Goal: Information Seeking & Learning: Find specific fact

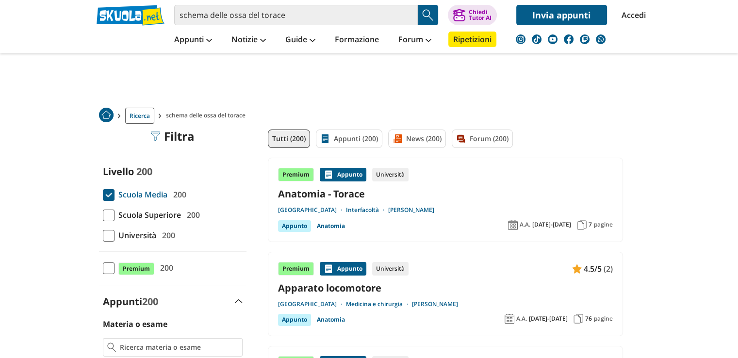
scroll to position [49, 0]
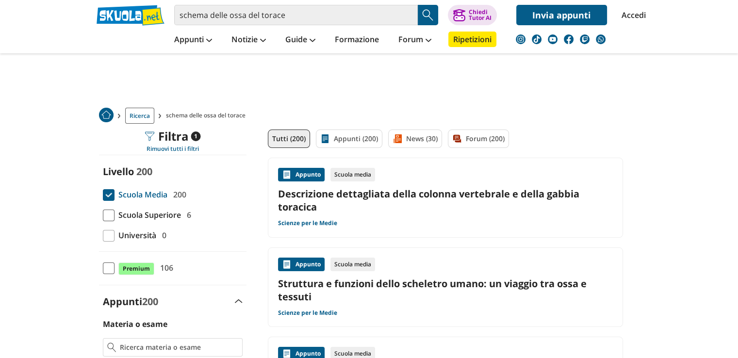
click at [107, 201] on span at bounding box center [109, 195] width 12 height 12
click at [103, 195] on input "Scuola Media 200" at bounding box center [103, 195] width 0 height 0
click at [107, 201] on span at bounding box center [109, 195] width 12 height 12
click at [103, 195] on input "Scuola Media 200" at bounding box center [103, 195] width 0 height 0
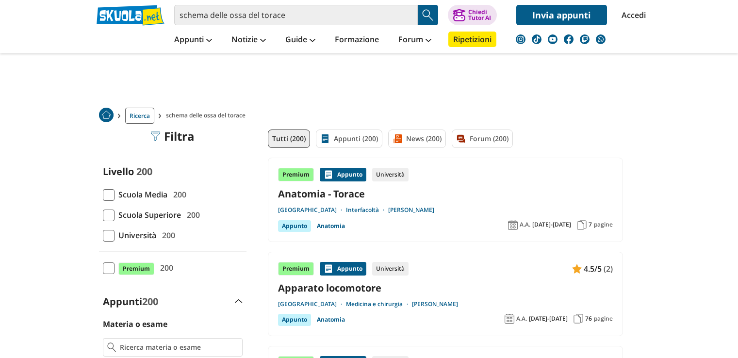
drag, startPoint x: 0, startPoint y: 0, endPoint x: 173, endPoint y: 187, distance: 254.6
click at [113, 193] on span at bounding box center [109, 195] width 12 height 12
click at [103, 195] on input "Scuola Media 200" at bounding box center [103, 195] width 0 height 0
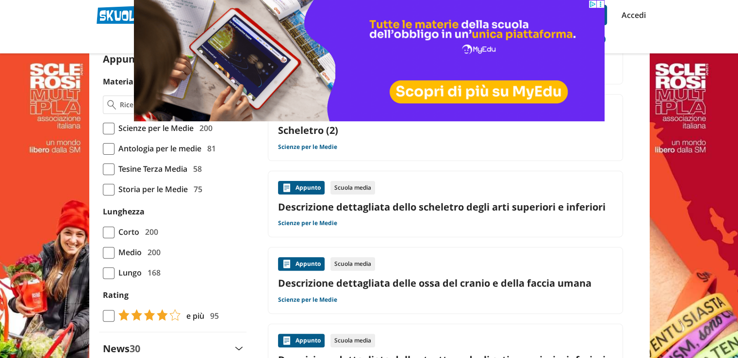
drag, startPoint x: 105, startPoint y: 121, endPoint x: 58, endPoint y: 120, distance: 47.1
click at [105, 122] on label "Scienze per le Medie 200" at bounding box center [173, 128] width 140 height 13
click at [103, 128] on input "Scienze per le Medie 200" at bounding box center [103, 128] width 0 height 0
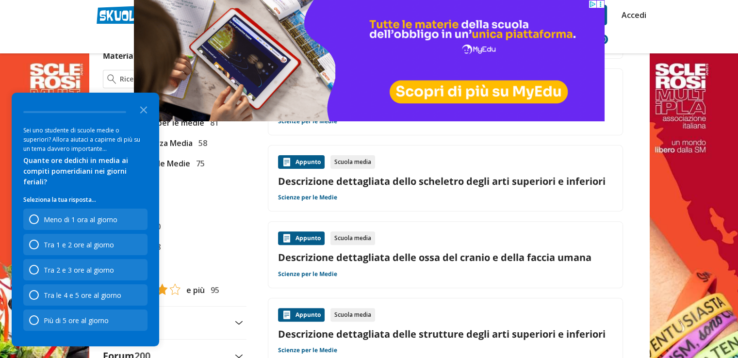
scroll to position [291, 0]
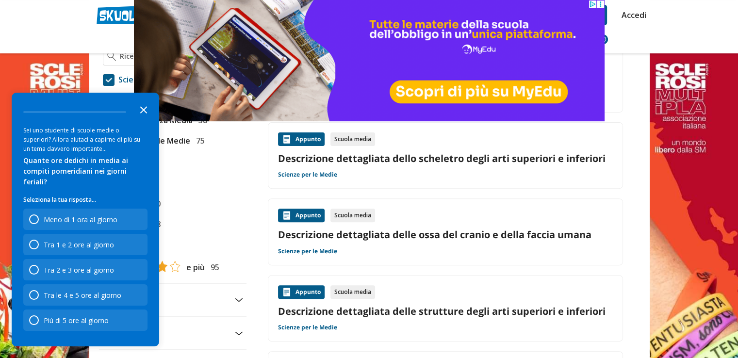
click at [144, 112] on icon "Close the survey" at bounding box center [143, 109] width 19 height 19
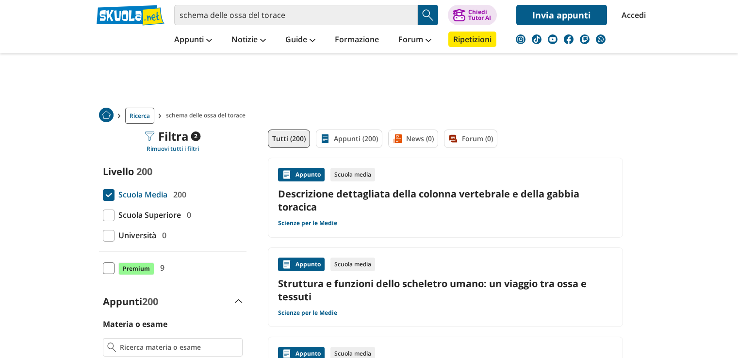
scroll to position [291, 0]
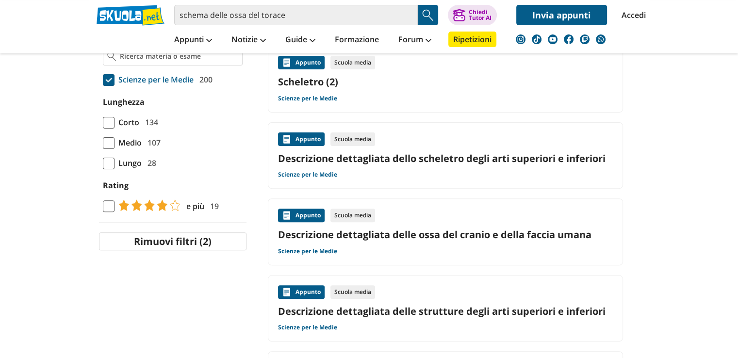
click at [108, 146] on span at bounding box center [109, 143] width 12 height 12
click at [103, 143] on input "Medio 107" at bounding box center [103, 143] width 0 height 0
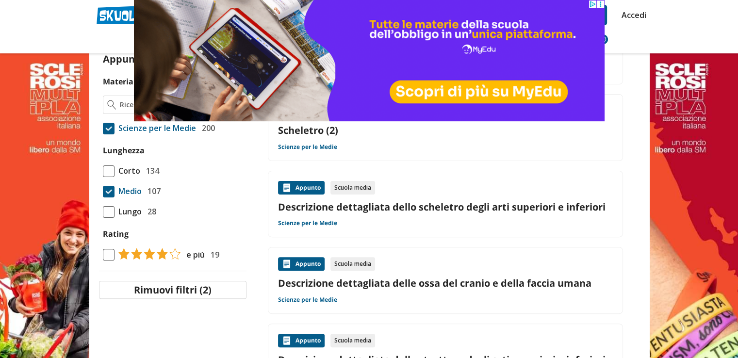
scroll to position [216, 0]
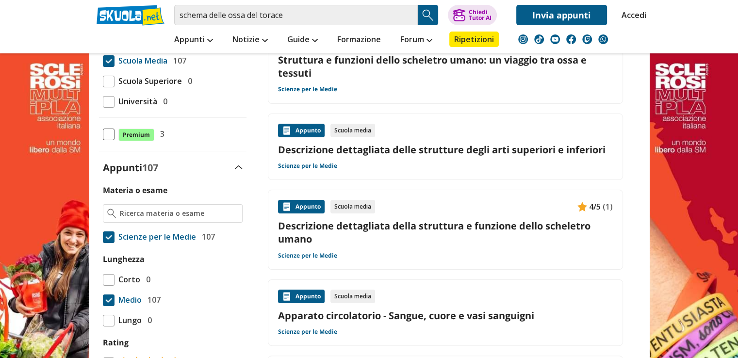
scroll to position [146, 0]
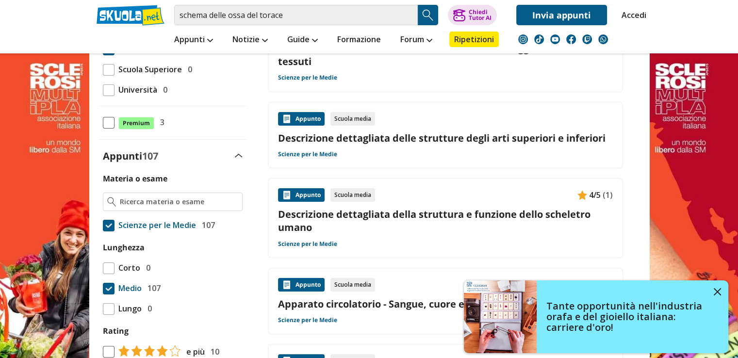
click at [354, 214] on link "Descrizione dettagliata della struttura e funzione dello scheletro umano" at bounding box center [445, 221] width 335 height 26
